Goal: Browse casually

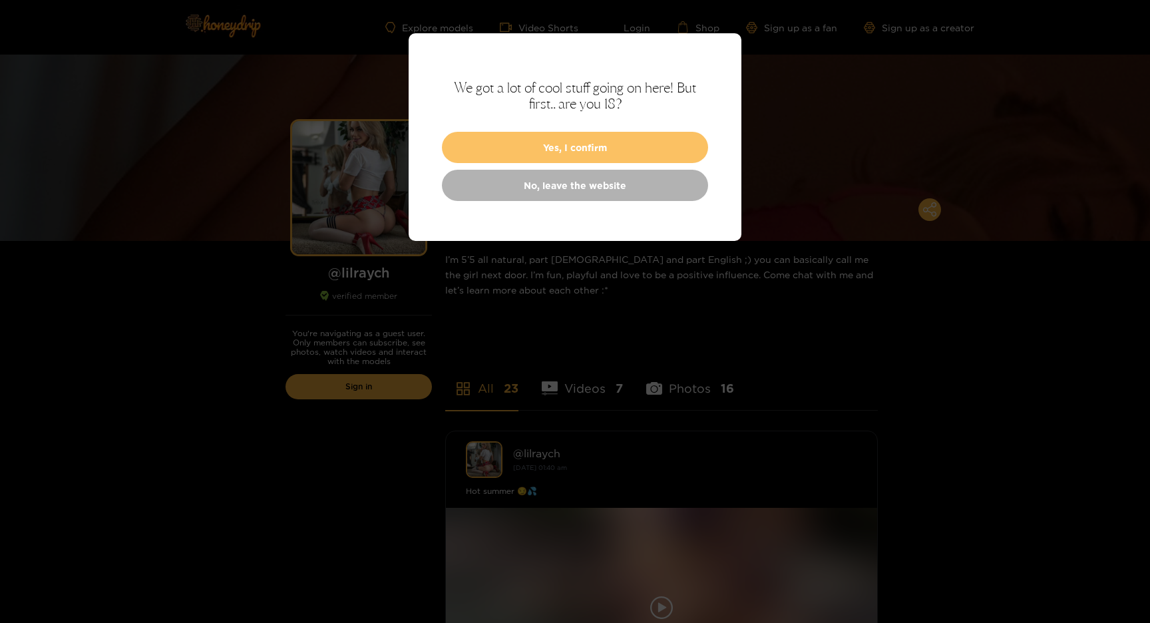
click at [619, 140] on button "Yes, I confirm" at bounding box center [575, 147] width 266 height 31
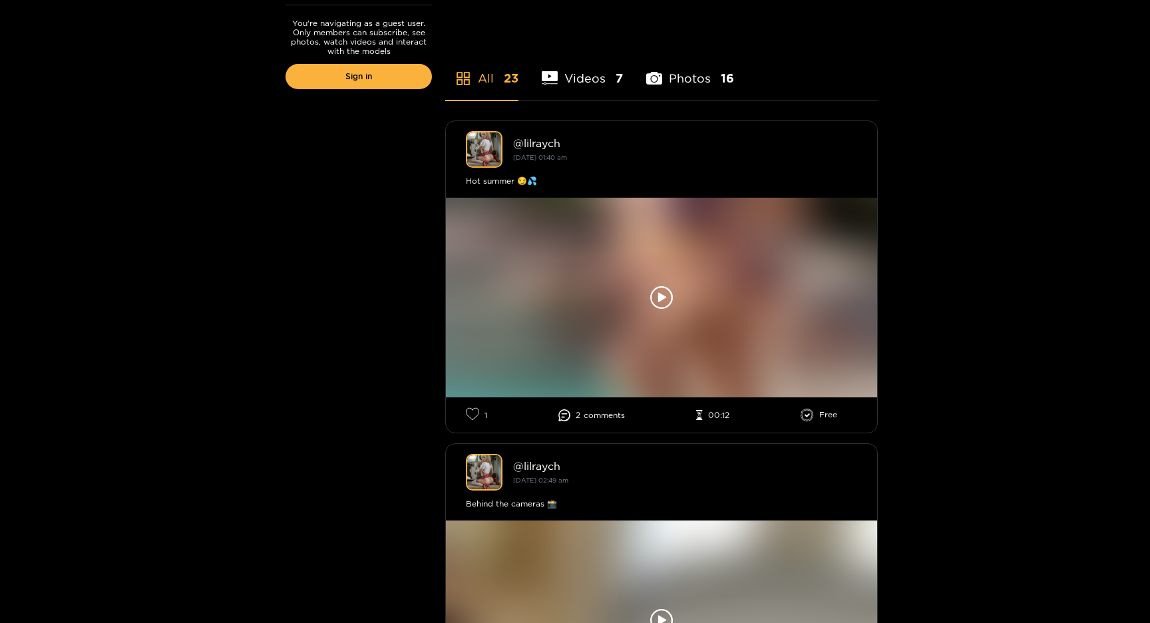
scroll to position [324, 0]
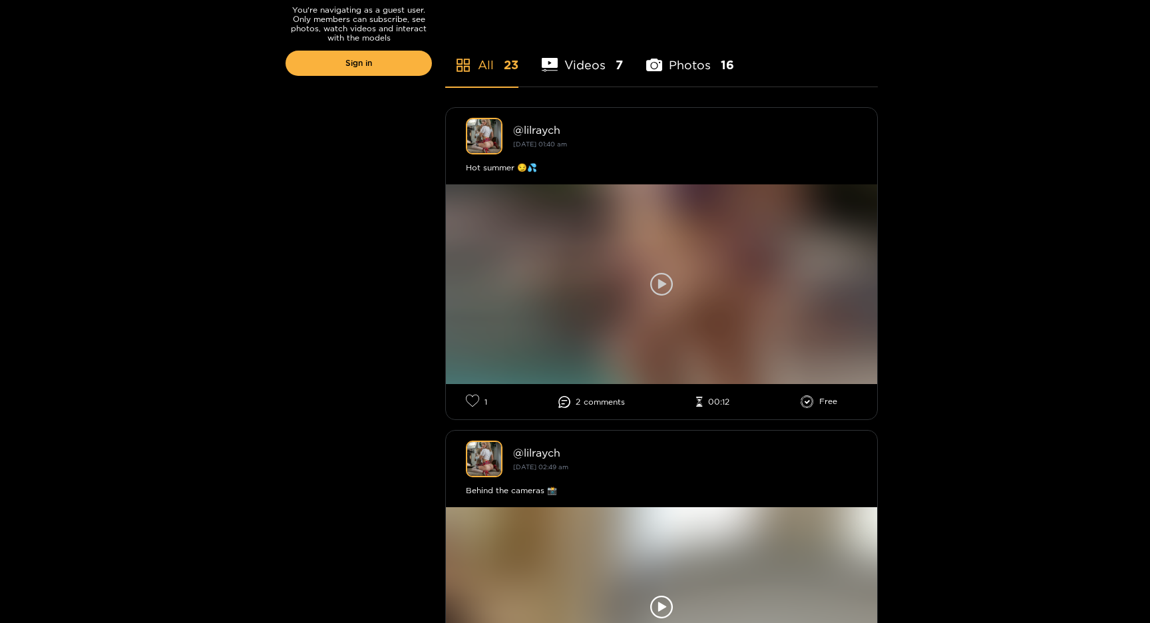
click at [658, 274] on icon at bounding box center [661, 284] width 23 height 23
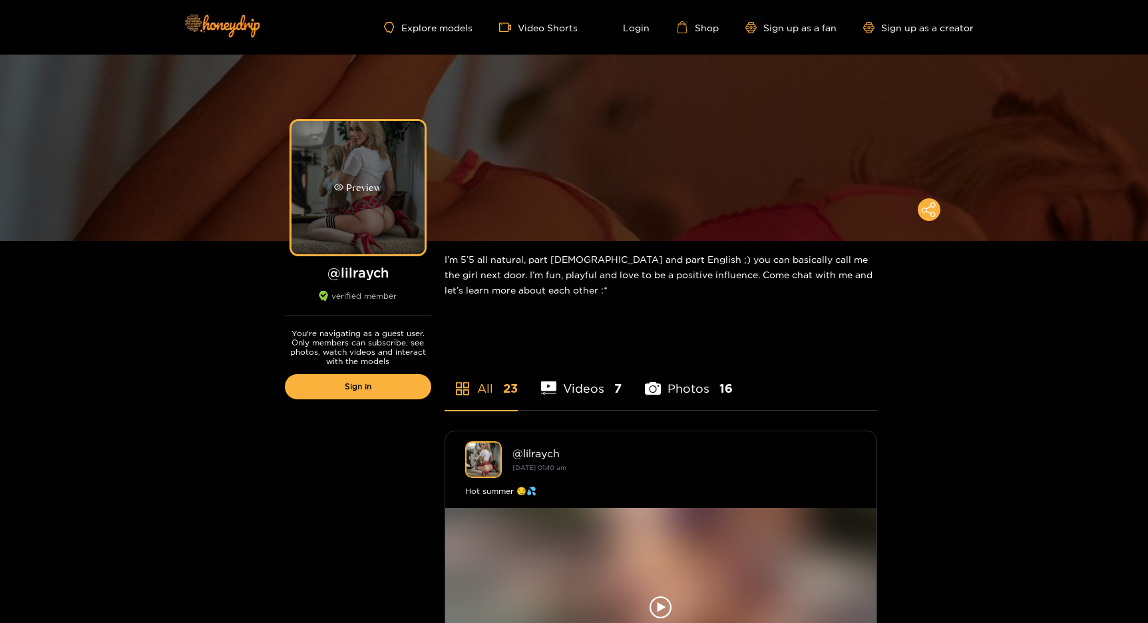
click at [396, 173] on div "Preview" at bounding box center [358, 187] width 133 height 133
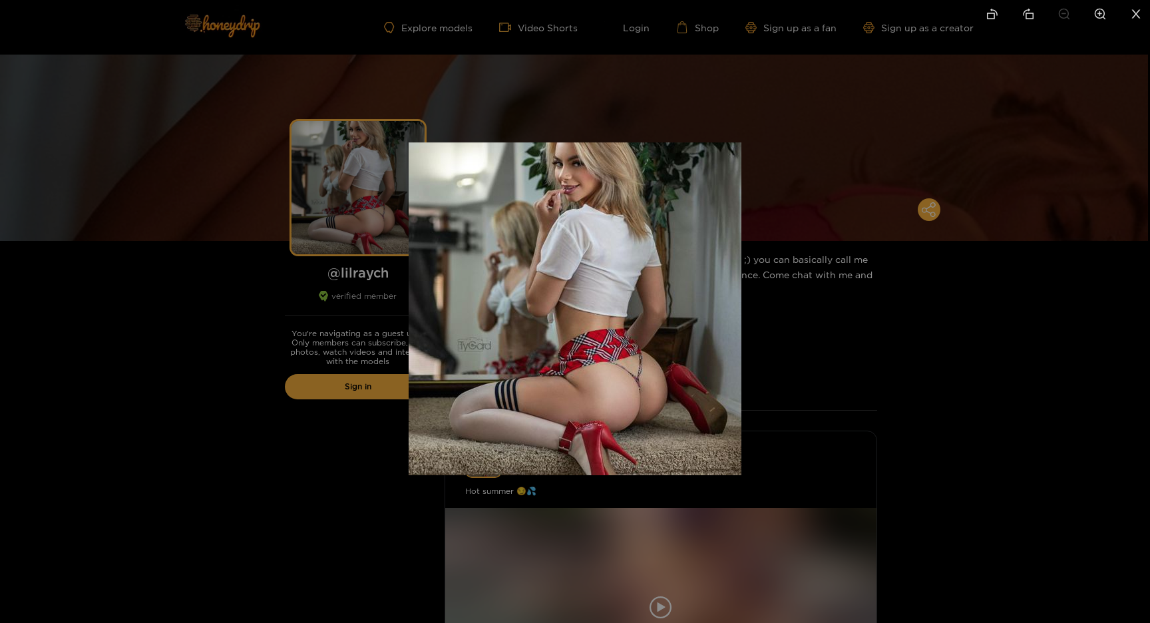
click at [352, 208] on div at bounding box center [575, 311] width 1150 height 623
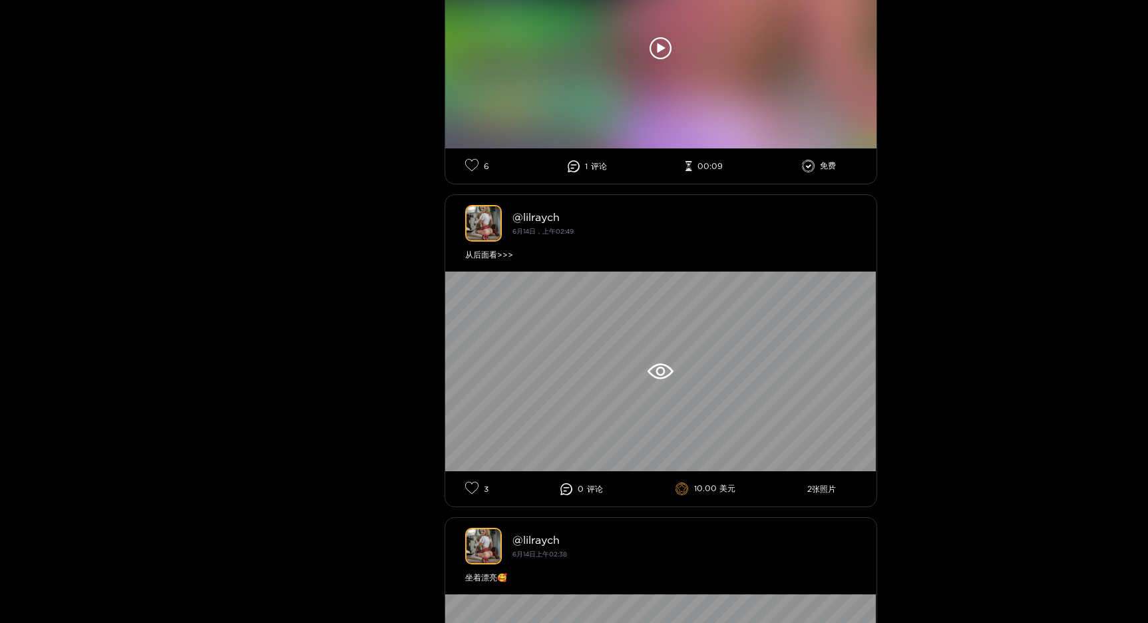
scroll to position [5563, 0]
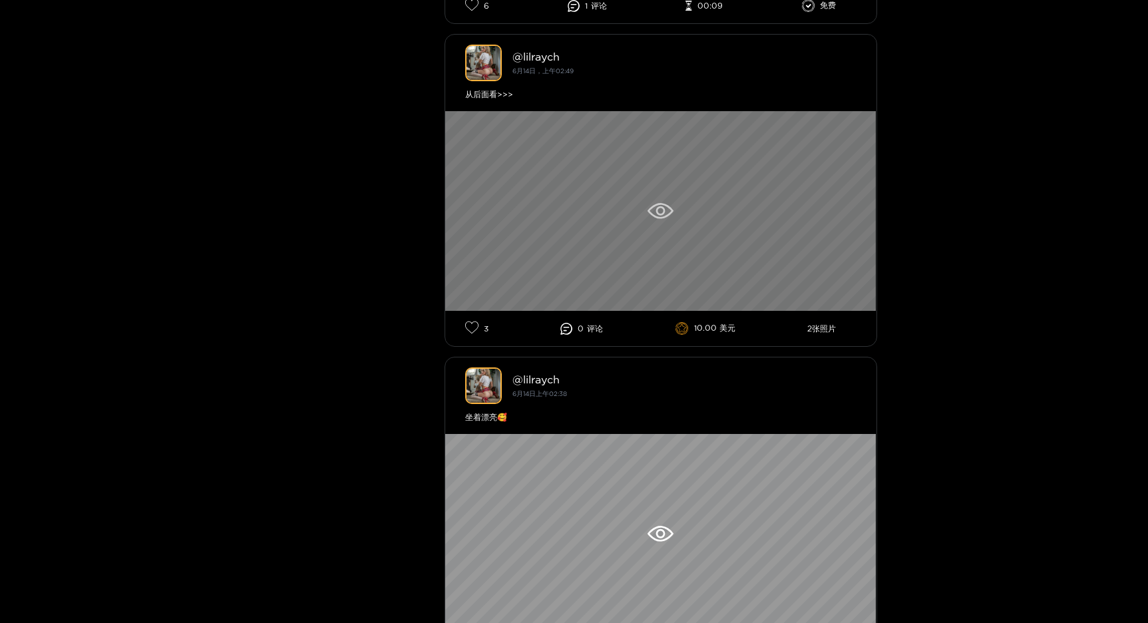
click at [658, 216] on icon at bounding box center [660, 210] width 9 height 9
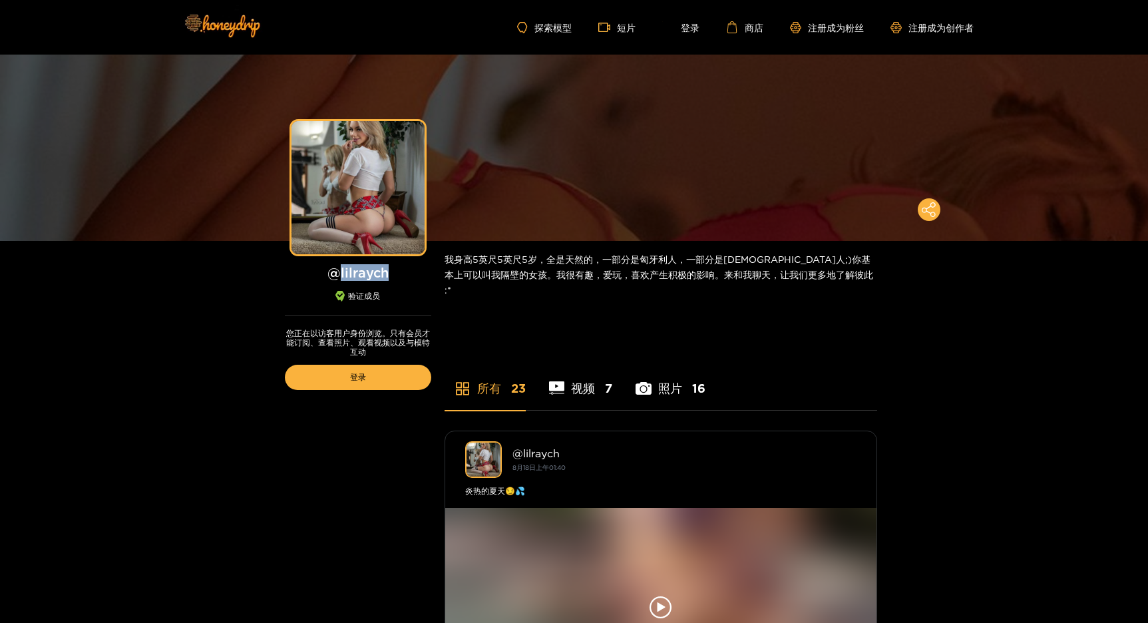
drag, startPoint x: 341, startPoint y: 274, endPoint x: 405, endPoint y: 274, distance: 64.6
click at [405, 274] on h1 "@ lilraych" at bounding box center [358, 272] width 146 height 17
copy h1 "lilraych"
